Goal: Check status

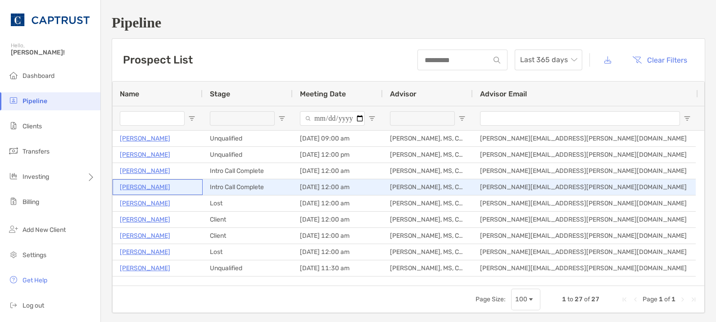
drag, startPoint x: 0, startPoint y: 0, endPoint x: 134, endPoint y: 189, distance: 232.0
click at [134, 189] on p "[PERSON_NAME]" at bounding box center [145, 187] width 50 height 11
